Goal: Task Accomplishment & Management: Use online tool/utility

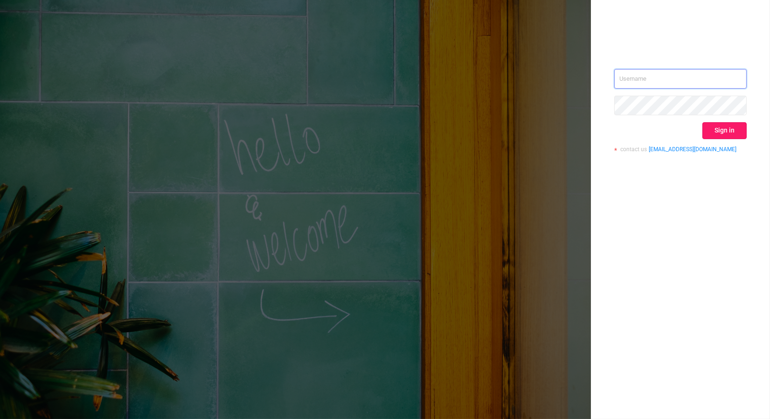
type input "[PERSON_NAME][EMAIL_ADDRESS][DOMAIN_NAME]"
click at [731, 128] on button "Sign in" at bounding box center [724, 130] width 44 height 17
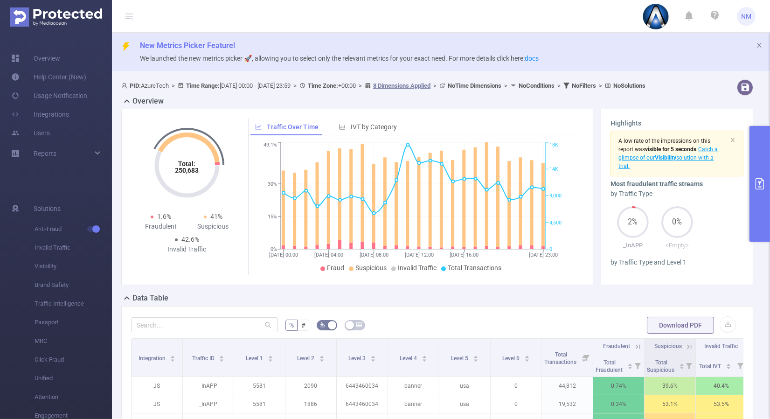
click at [757, 214] on button "primary" at bounding box center [759, 184] width 21 height 116
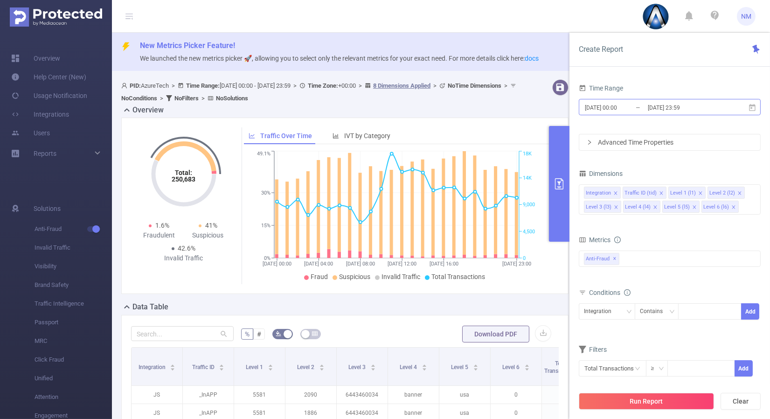
click at [698, 103] on input "[DATE] 23:59" at bounding box center [685, 107] width 76 height 13
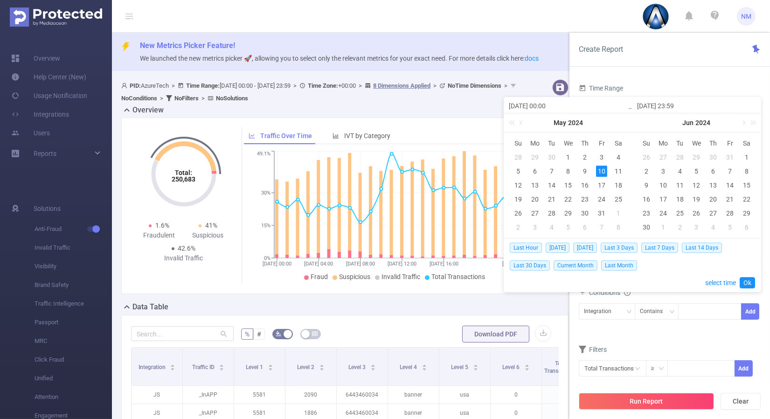
click at [757, 124] on div "[DATE]" at bounding box center [696, 122] width 128 height 19
click at [752, 122] on link at bounding box center [751, 122] width 12 height 19
click at [640, 121] on link at bounding box center [641, 122] width 12 height 19
click at [742, 121] on link at bounding box center [742, 122] width 8 height 19
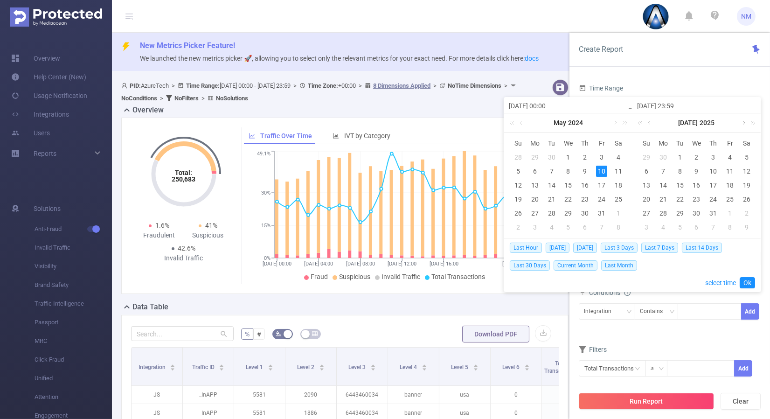
click at [742, 121] on link at bounding box center [742, 122] width 8 height 19
click at [719, 182] on td "14" at bounding box center [712, 185] width 17 height 14
click at [663, 198] on div "18" at bounding box center [662, 198] width 11 height 11
type input "[DATE] 00:00"
type input "[DATE] 23:59"
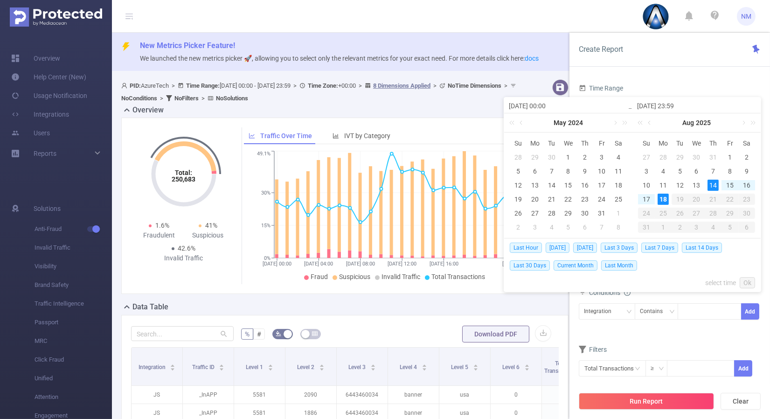
type input "[DATE] 00:00"
type input "[DATE] 23:59"
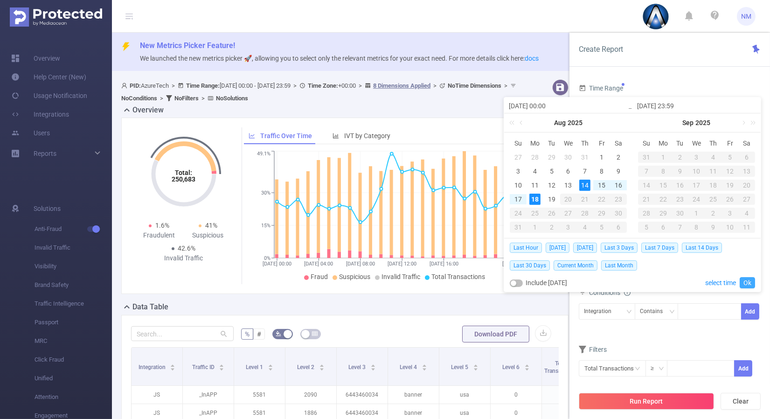
click at [749, 281] on link "Ok" at bounding box center [746, 282] width 15 height 11
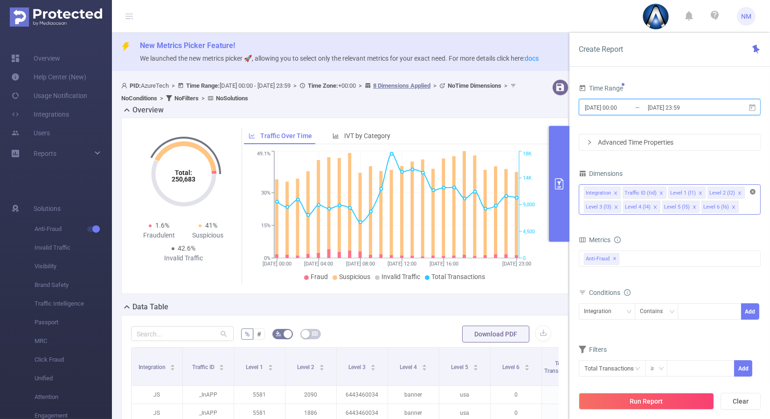
click at [754, 193] on icon "icon: close-circle" at bounding box center [753, 192] width 6 height 6
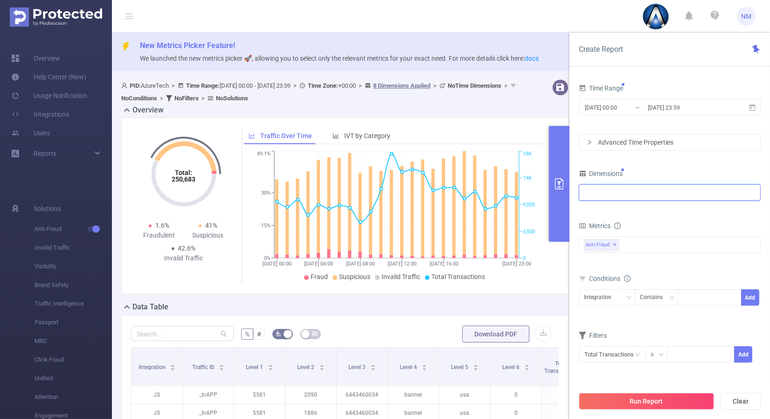
click at [709, 193] on div at bounding box center [670, 192] width 172 height 15
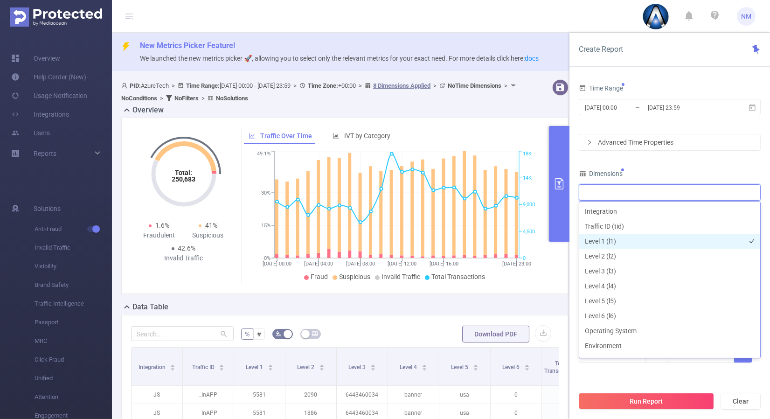
click at [622, 242] on li "Level 1 (l1)" at bounding box center [669, 241] width 181 height 15
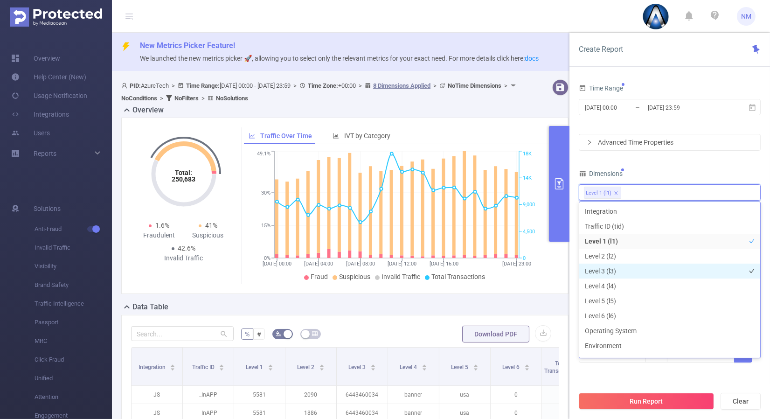
click at [609, 271] on li "Level 3 (l3)" at bounding box center [669, 270] width 181 height 15
click at [670, 159] on div "Time Range [DATE] 00:00 _ [DATE] 23:59 Advanced Time Properties Dimensions Leve…" at bounding box center [669, 228] width 182 height 293
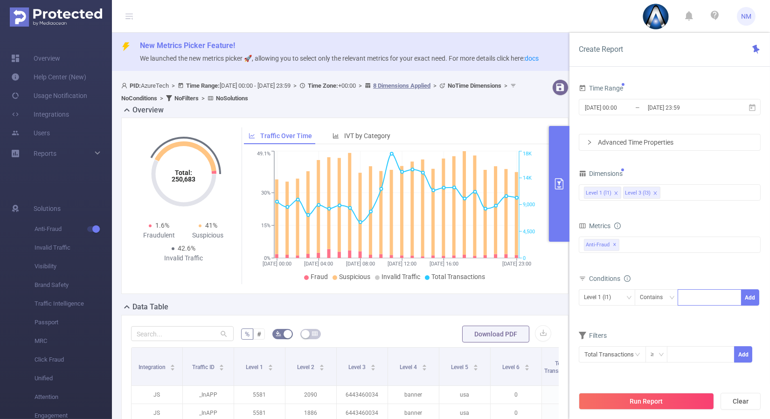
click at [698, 293] on div at bounding box center [709, 296] width 54 height 15
type input "22038"
click at [756, 297] on button "Add" at bounding box center [750, 297] width 18 height 16
click at [627, 303] on div "Level 3 (l3)" at bounding box center [607, 296] width 46 height 15
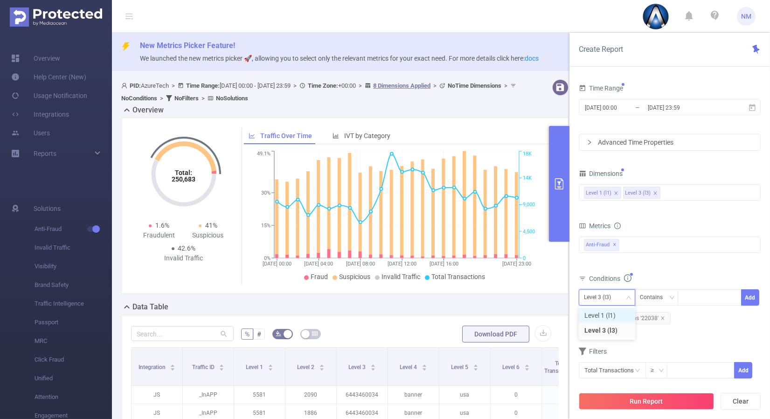
click at [609, 311] on li "Level 1 (l1)" at bounding box center [606, 315] width 56 height 15
click at [674, 273] on div "Conditions" at bounding box center [669, 279] width 182 height 15
click at [645, 397] on button "Run Report" at bounding box center [645, 400] width 135 height 17
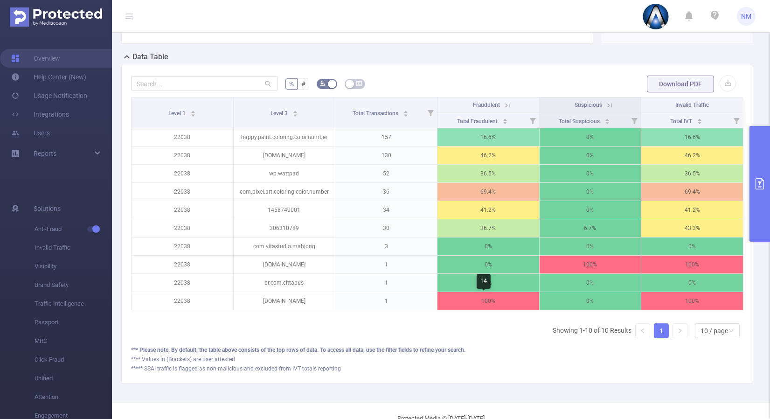
scroll to position [278, 0]
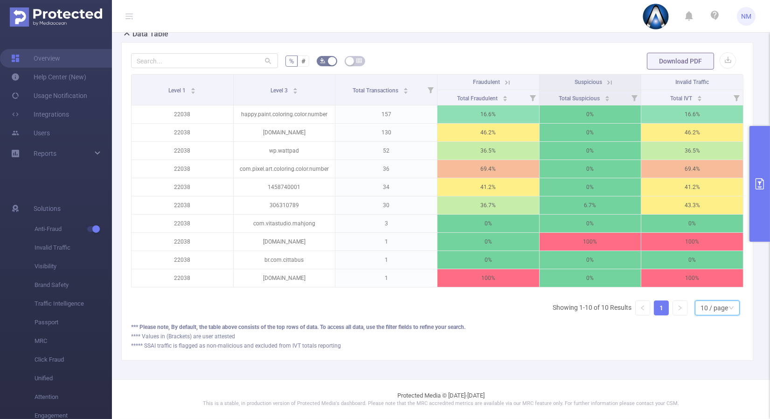
click at [711, 306] on div "10 / page" at bounding box center [714, 308] width 28 height 14
click at [712, 266] on li "30 / page" at bounding box center [709, 268] width 45 height 15
click at [503, 78] on icon at bounding box center [507, 82] width 8 height 8
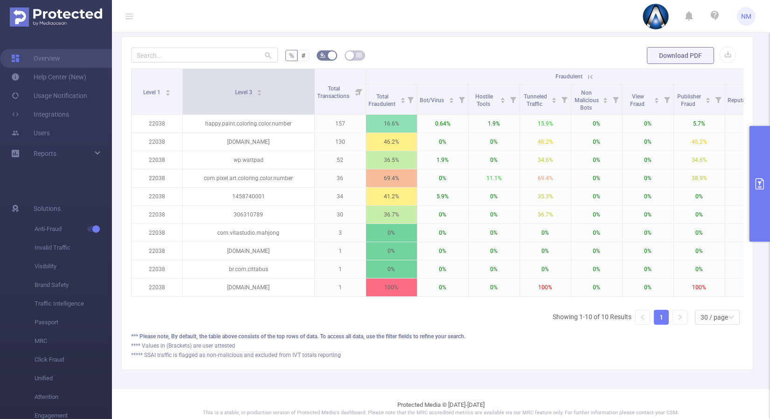
drag, startPoint x: 232, startPoint y: 89, endPoint x: 322, endPoint y: 89, distance: 90.0
click at [316, 89] on span at bounding box center [314, 91] width 5 height 45
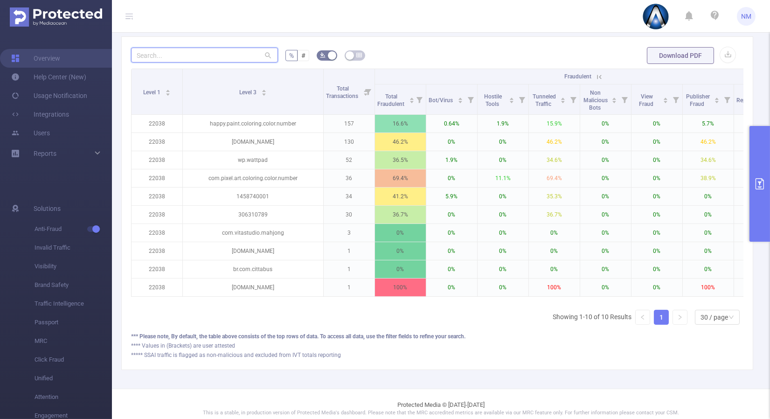
click at [232, 52] on input "text" at bounding box center [204, 55] width 147 height 15
paste input "happy.paint.coloring.color.number"
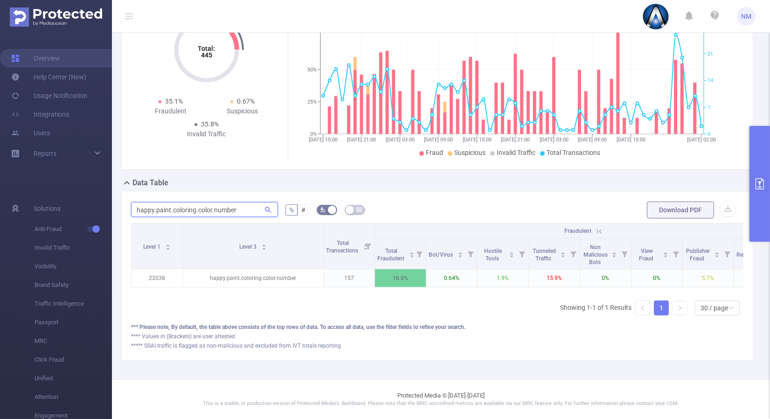
type input "happy.paint.coloring.color.number"
drag, startPoint x: 236, startPoint y: 203, endPoint x: 103, endPoint y: 186, distance: 133.8
click at [103, 186] on section "Overview Help Center (New) Usage Notification Integrations Users Reports Soluti…" at bounding box center [385, 209] width 770 height 419
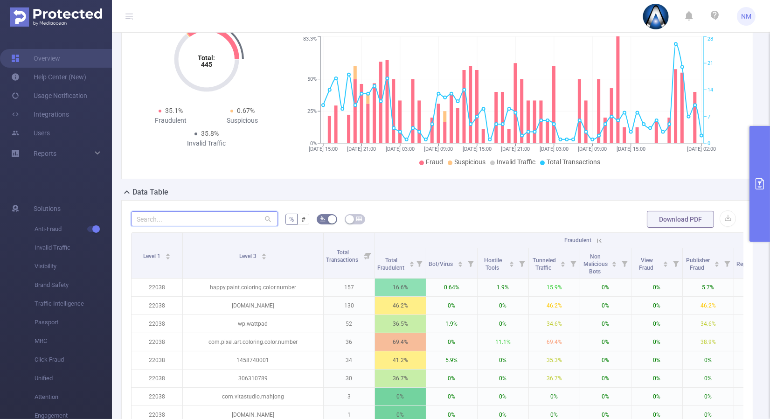
scroll to position [123, 0]
